Goal: Information Seeking & Learning: Learn about a topic

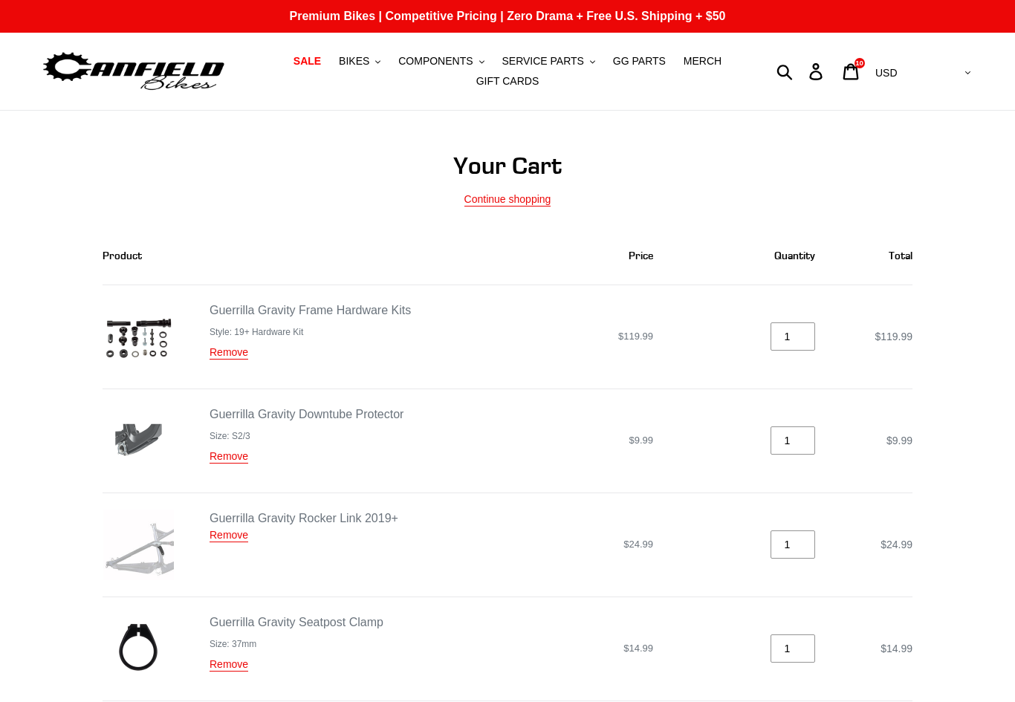
click at [359, 59] on span "BIKES" at bounding box center [354, 61] width 30 height 13
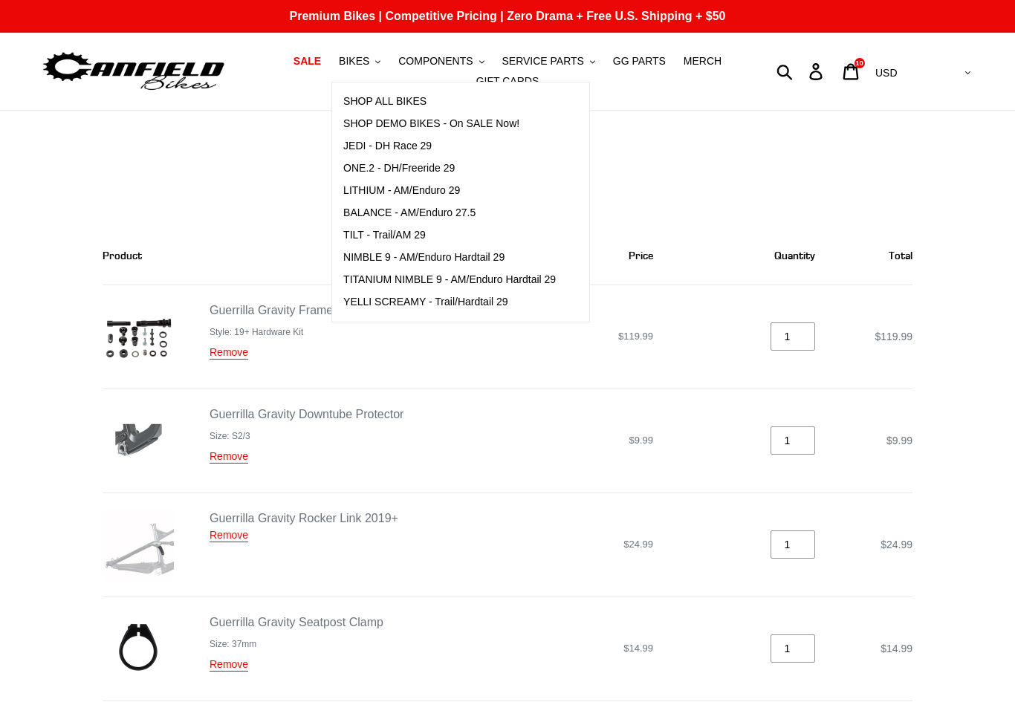
click at [376, 219] on span "BALANCE - AM/Enduro 27.5" at bounding box center [409, 213] width 132 height 13
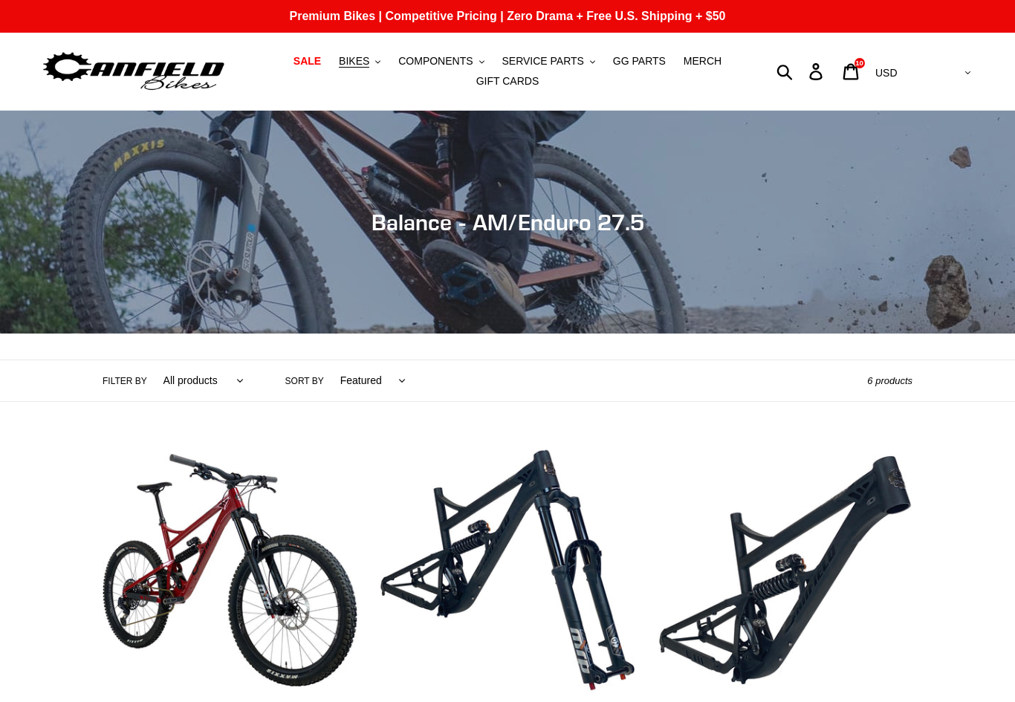
click at [363, 68] on button "BIKES .cls-1{fill:#231f20}" at bounding box center [359, 61] width 56 height 20
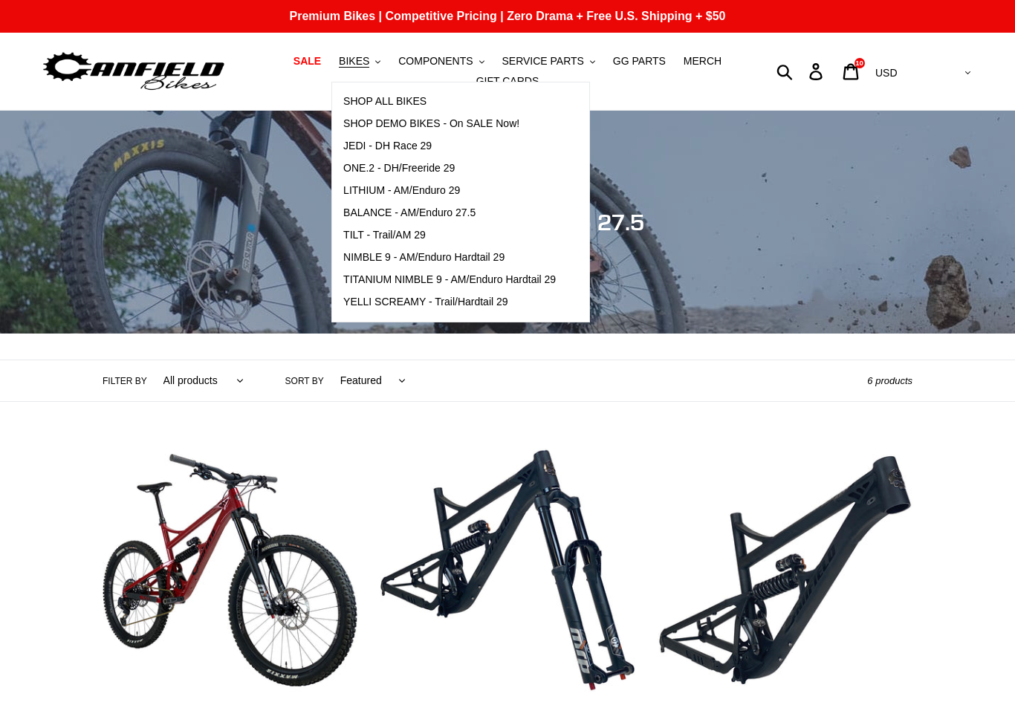
click at [436, 65] on span "COMPONENTS" at bounding box center [435, 61] width 74 height 13
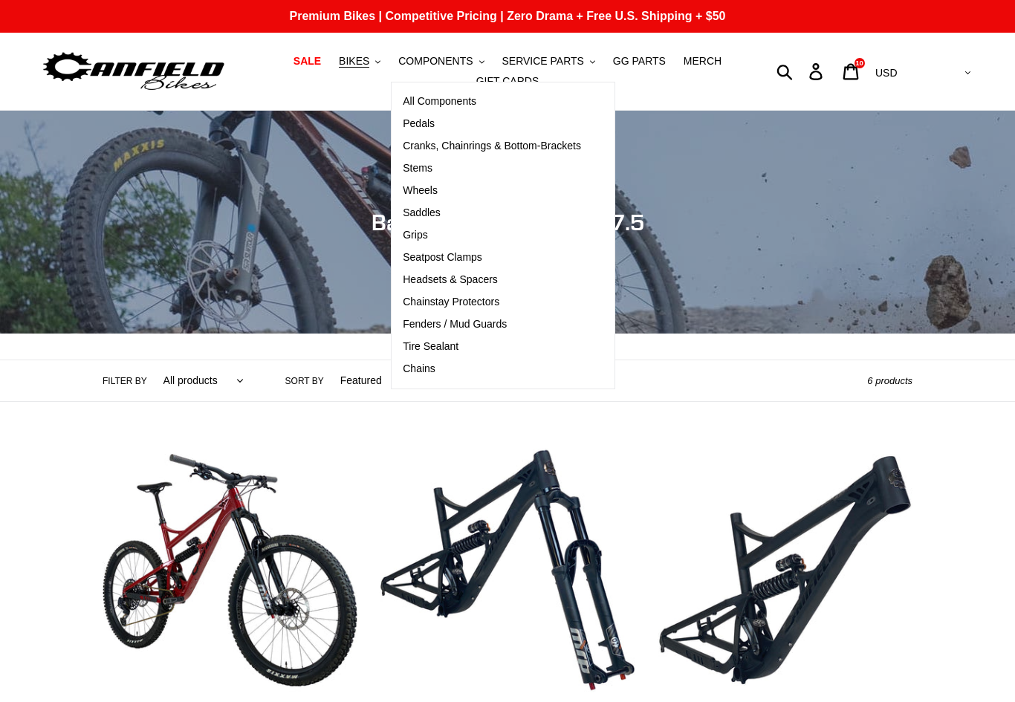
click at [422, 106] on span "All Components" at bounding box center [440, 101] width 74 height 13
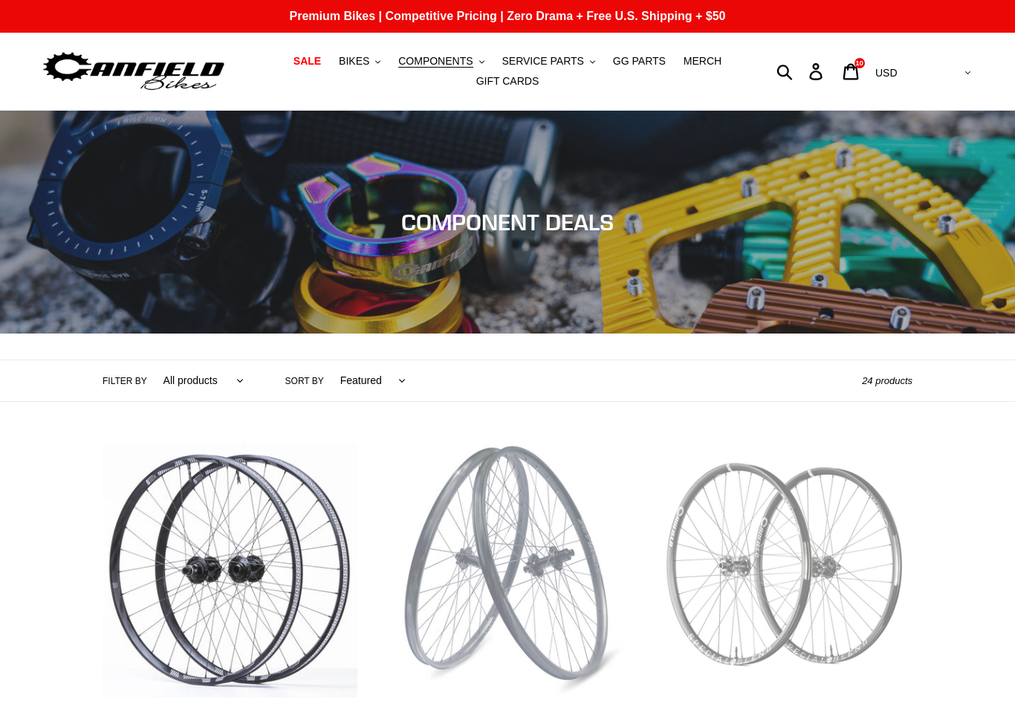
click at [362, 61] on span "BIKES" at bounding box center [354, 61] width 30 height 13
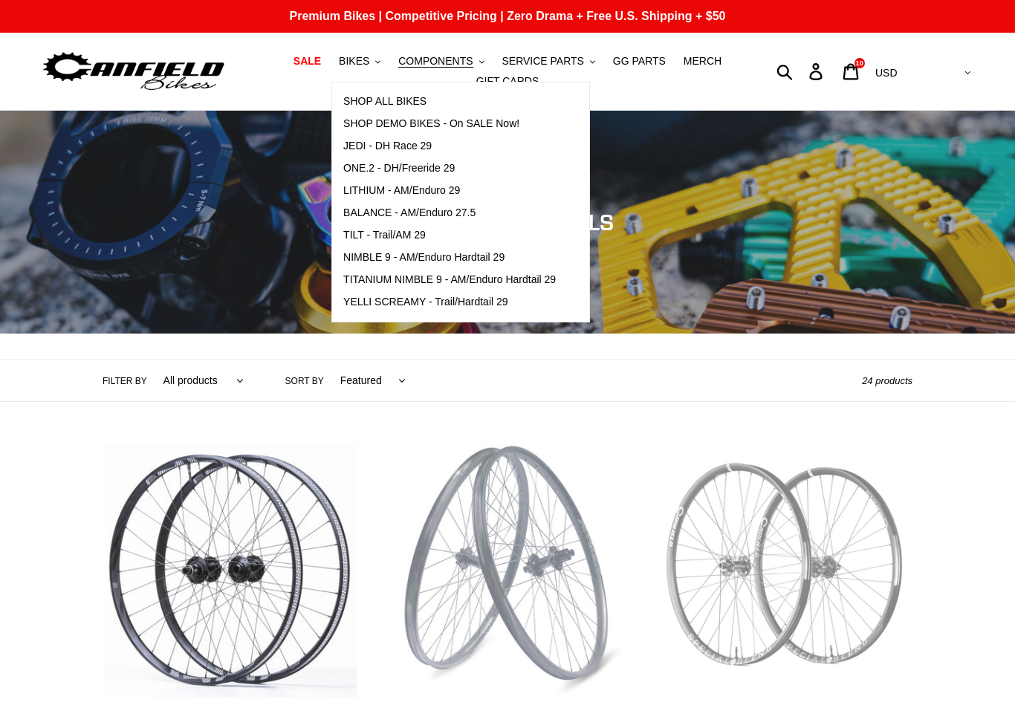
click at [372, 190] on span "LITHIUM - AM/Enduro 29" at bounding box center [401, 190] width 117 height 13
